Goal: Communication & Community: Answer question/provide support

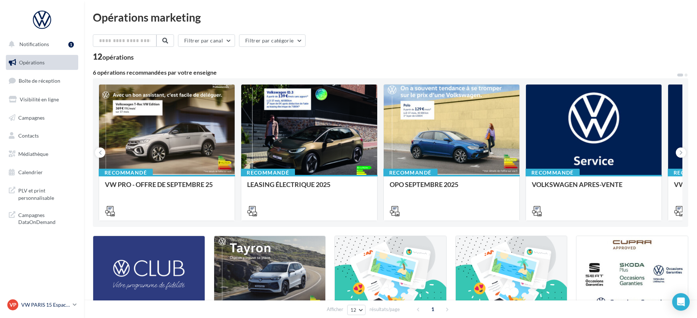
click at [57, 306] on p "VW PARIS 15 Espace Suffren" at bounding box center [45, 304] width 49 height 7
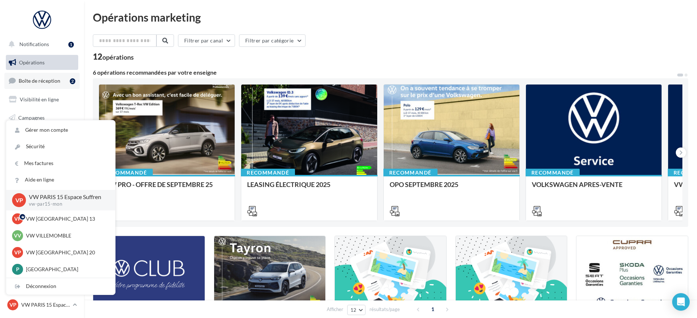
click at [44, 80] on span "Boîte de réception" at bounding box center [40, 80] width 42 height 6
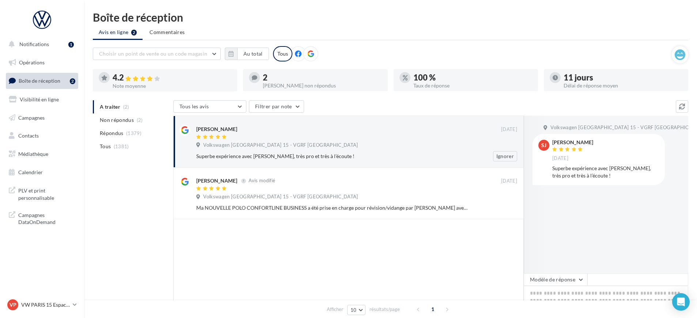
click at [244, 132] on div "Sabot Julie" at bounding box center [348, 129] width 305 height 8
click at [578, 281] on button "Modèle de réponse" at bounding box center [556, 279] width 64 height 12
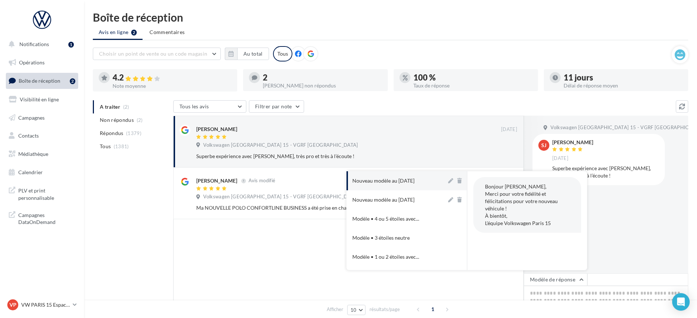
click at [637, 227] on div "Volkswagen Paris 15 - VGRF Grand Paris SJ Sabot Julie 11 sept. Superbe expérien…" at bounding box center [606, 194] width 164 height 158
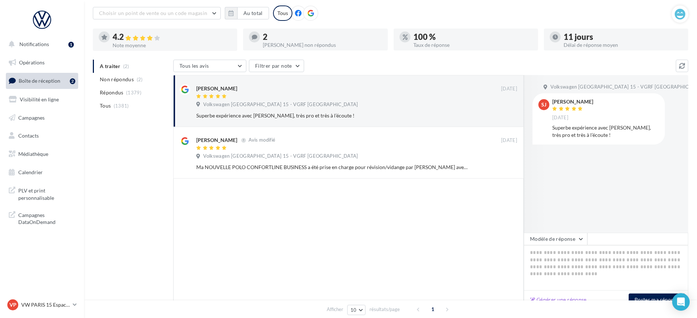
scroll to position [84, 0]
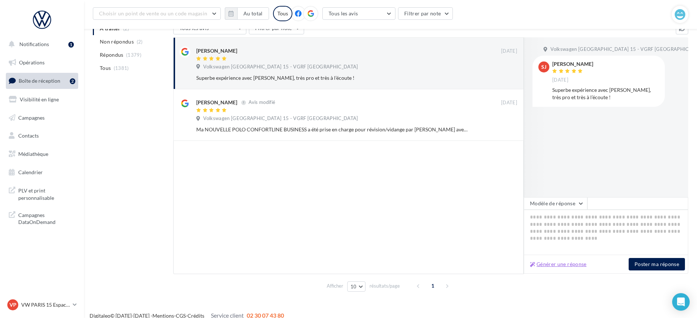
click at [557, 265] on button "Générer une réponse" at bounding box center [558, 263] width 62 height 9
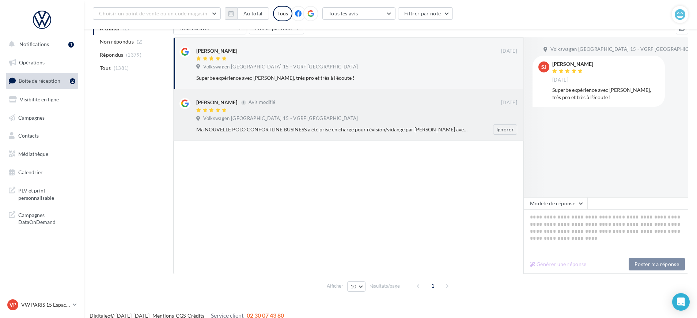
type textarea "**********"
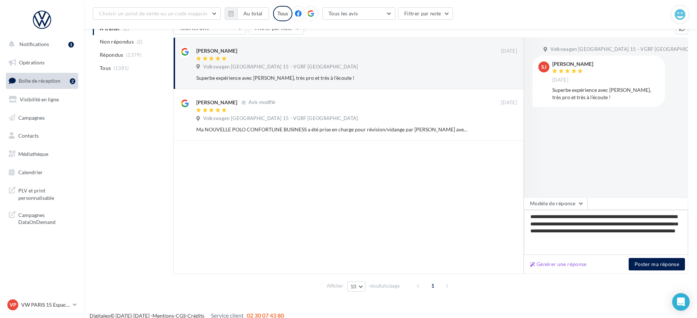
drag, startPoint x: 592, startPoint y: 240, endPoint x: 630, endPoint y: 240, distance: 38.4
click at [630, 240] on textarea "**********" at bounding box center [606, 231] width 164 height 45
click at [649, 262] on button "Poster ma réponse" at bounding box center [657, 264] width 56 height 12
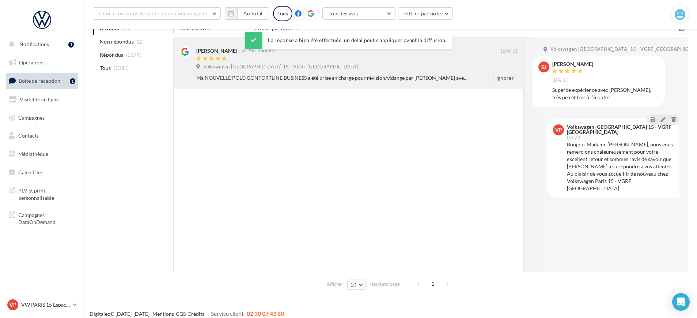
click at [285, 80] on div "Ma NOUVELLE POLO CONFORTLINE BUSINESS a été prise en charge pour révision/vidan…" at bounding box center [332, 77] width 273 height 7
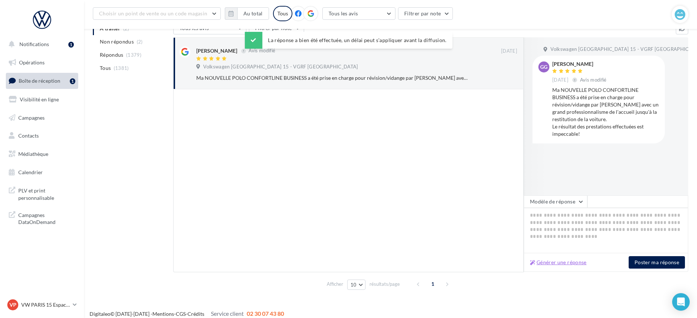
click at [573, 264] on button "Générer une réponse" at bounding box center [558, 262] width 62 height 9
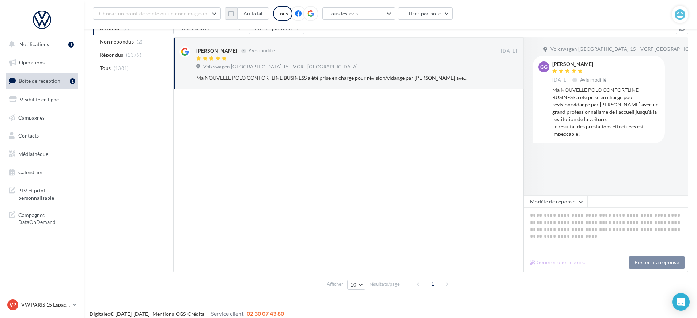
type textarea "**********"
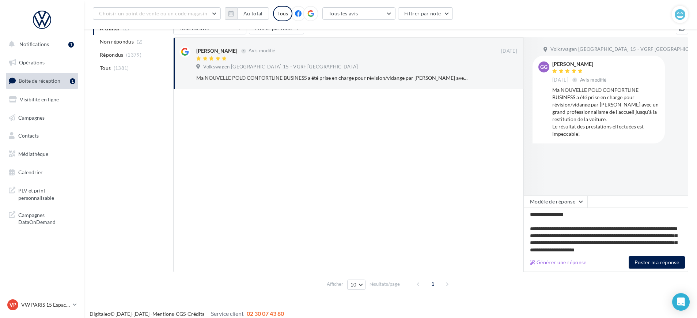
scroll to position [32, 0]
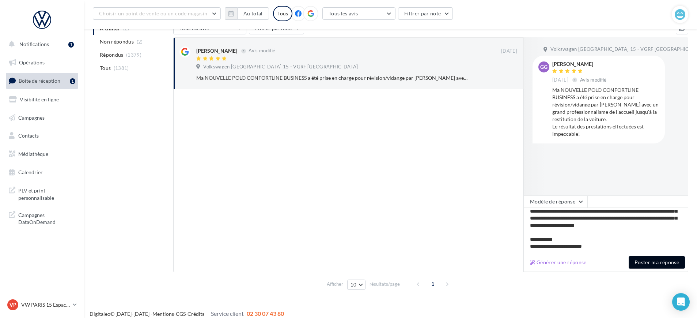
click at [655, 265] on button "Poster ma réponse" at bounding box center [657, 262] width 56 height 12
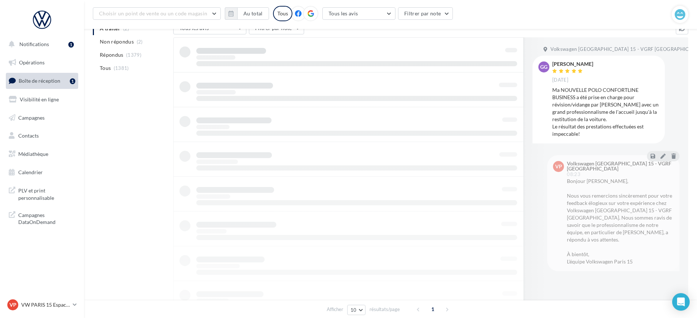
scroll to position [12, 0]
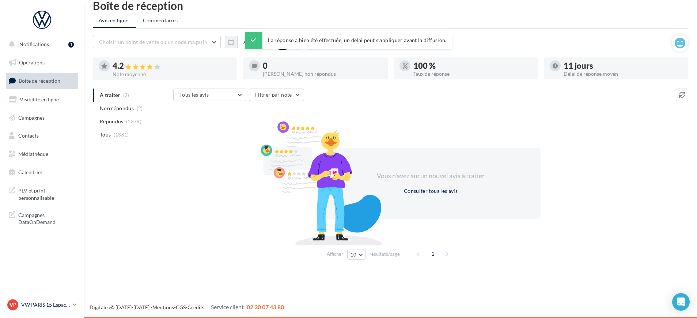
click at [62, 301] on p "VW PARIS 15 Espace Suffren" at bounding box center [45, 304] width 49 height 7
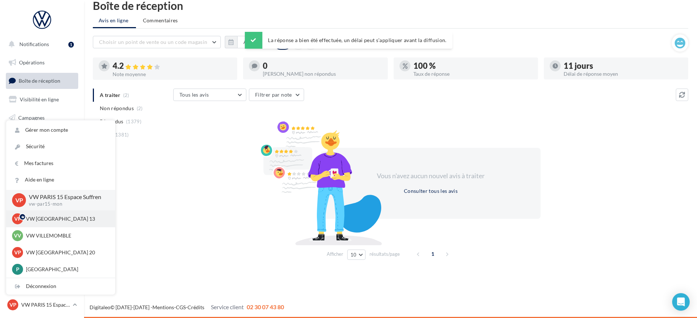
click at [62, 222] on div "VP VW PARIS 13 vw-par13-mon" at bounding box center [60, 218] width 97 height 11
